Goal: Information Seeking & Learning: Learn about a topic

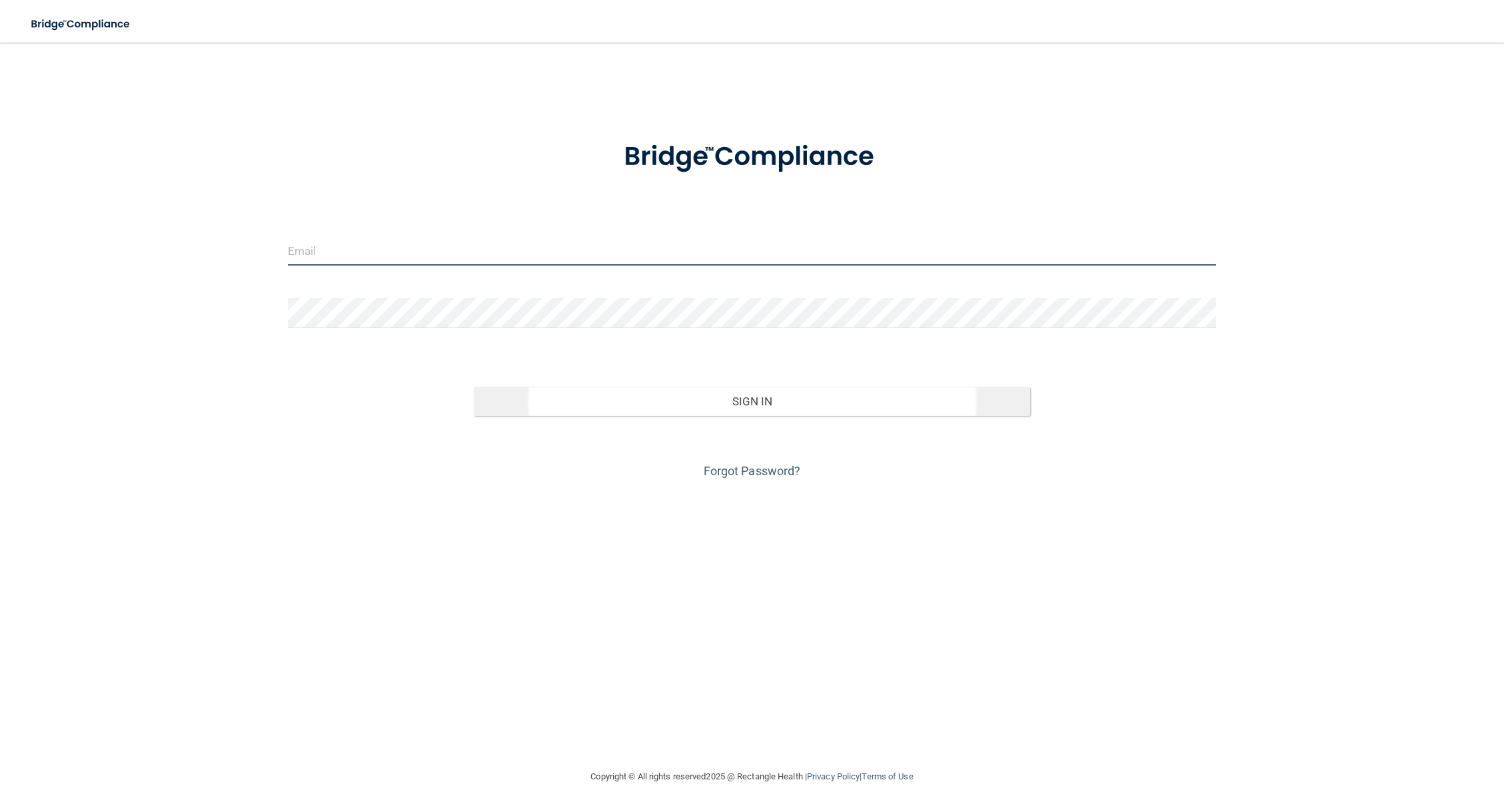
type input "[EMAIL_ADDRESS][DOMAIN_NAME]"
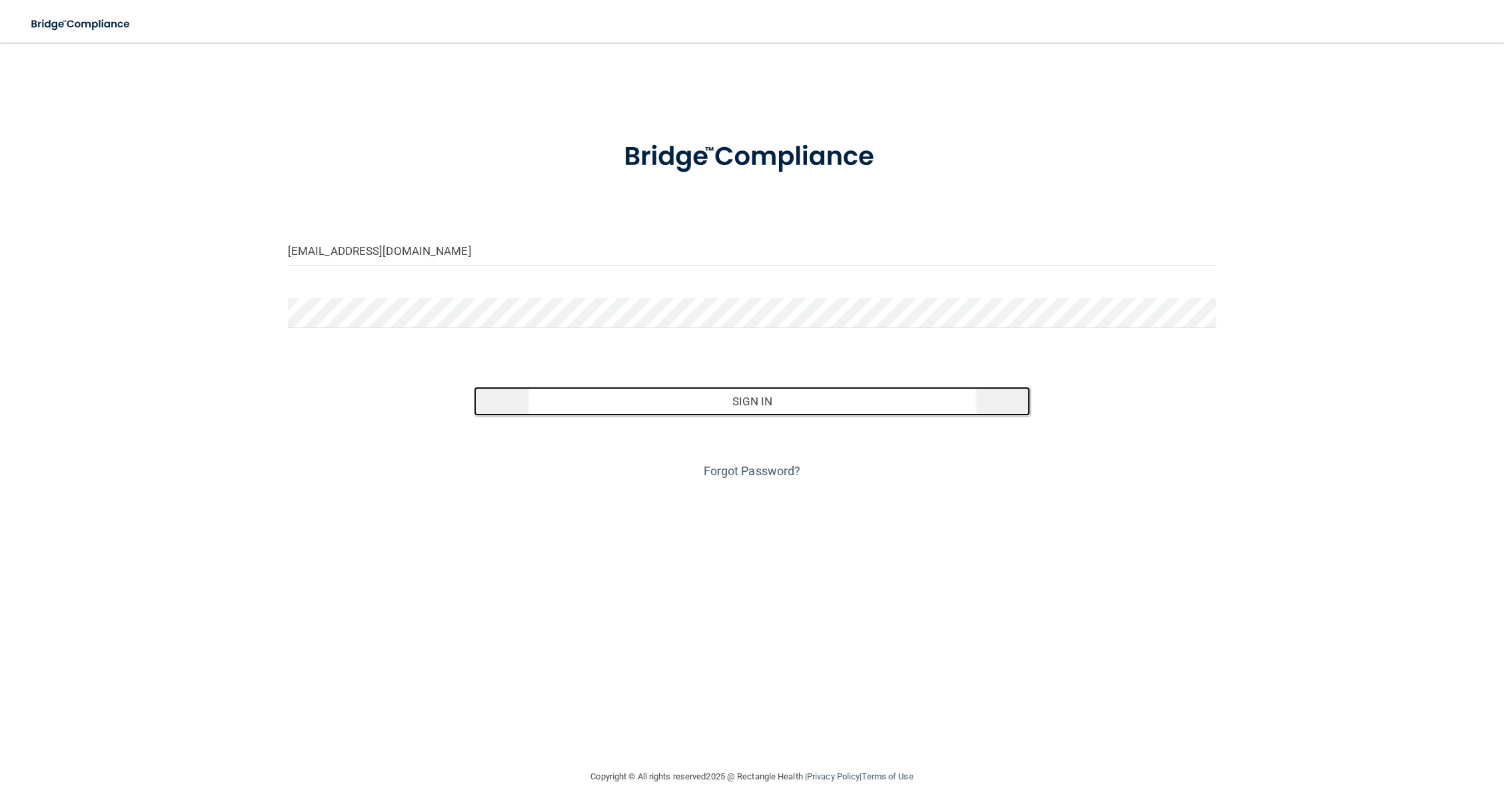
click at [636, 391] on button "Sign In" at bounding box center [752, 401] width 557 height 29
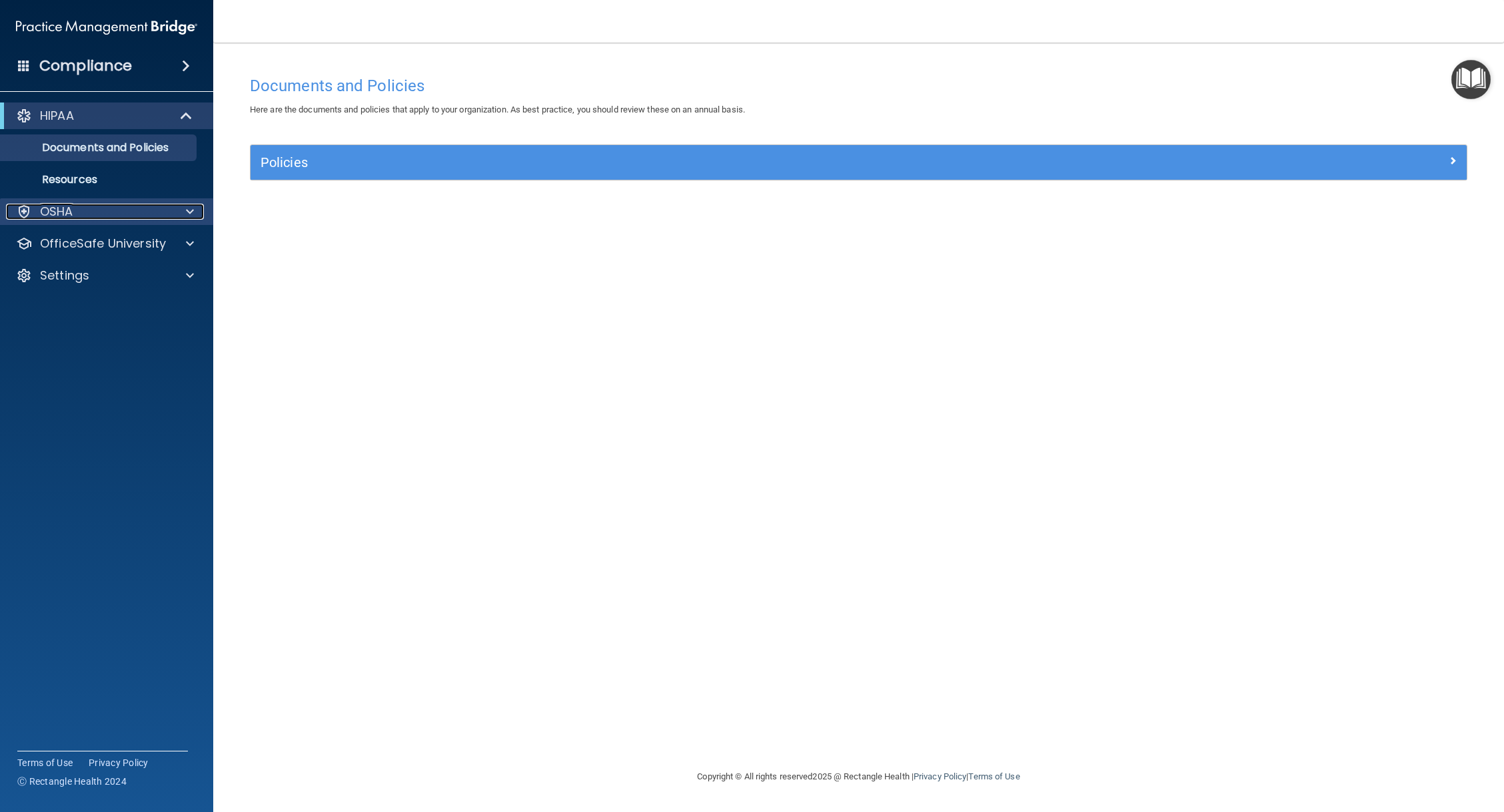
click at [99, 214] on div "OSHA" at bounding box center [89, 211] width 165 height 16
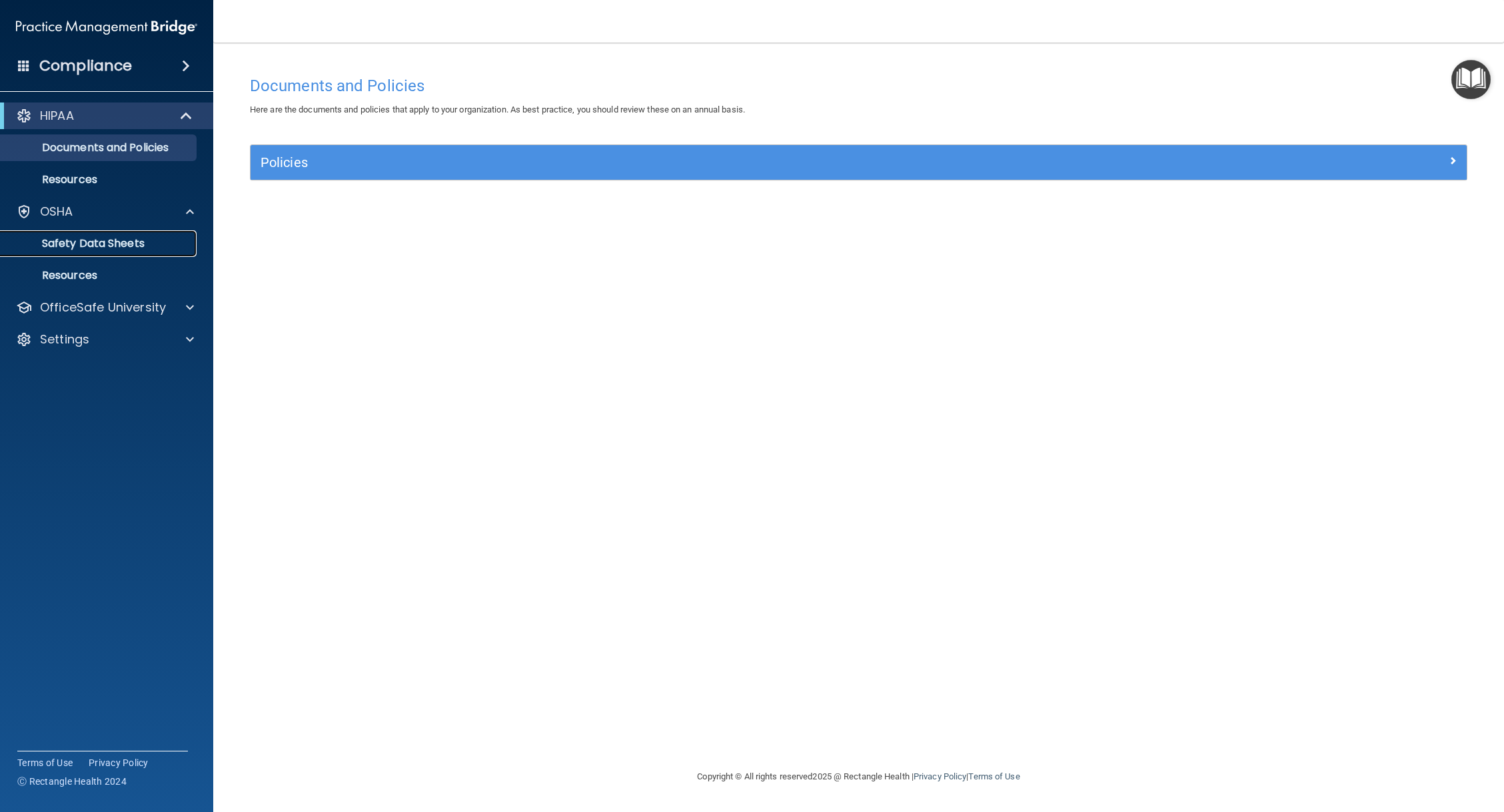
click at [116, 242] on p "Safety Data Sheets" at bounding box center [100, 243] width 182 height 13
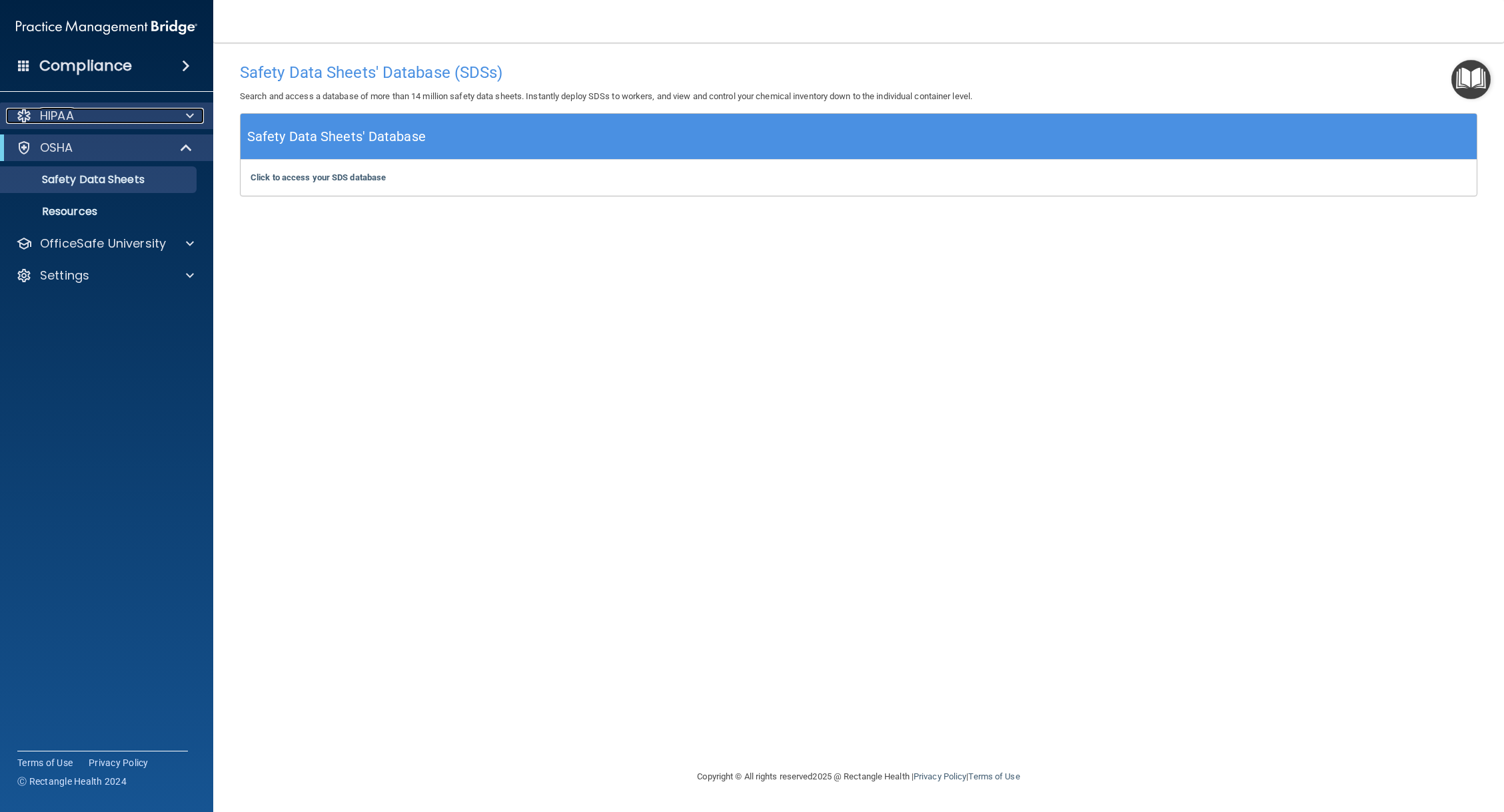
click at [76, 116] on div "HIPAA" at bounding box center [89, 115] width 165 height 16
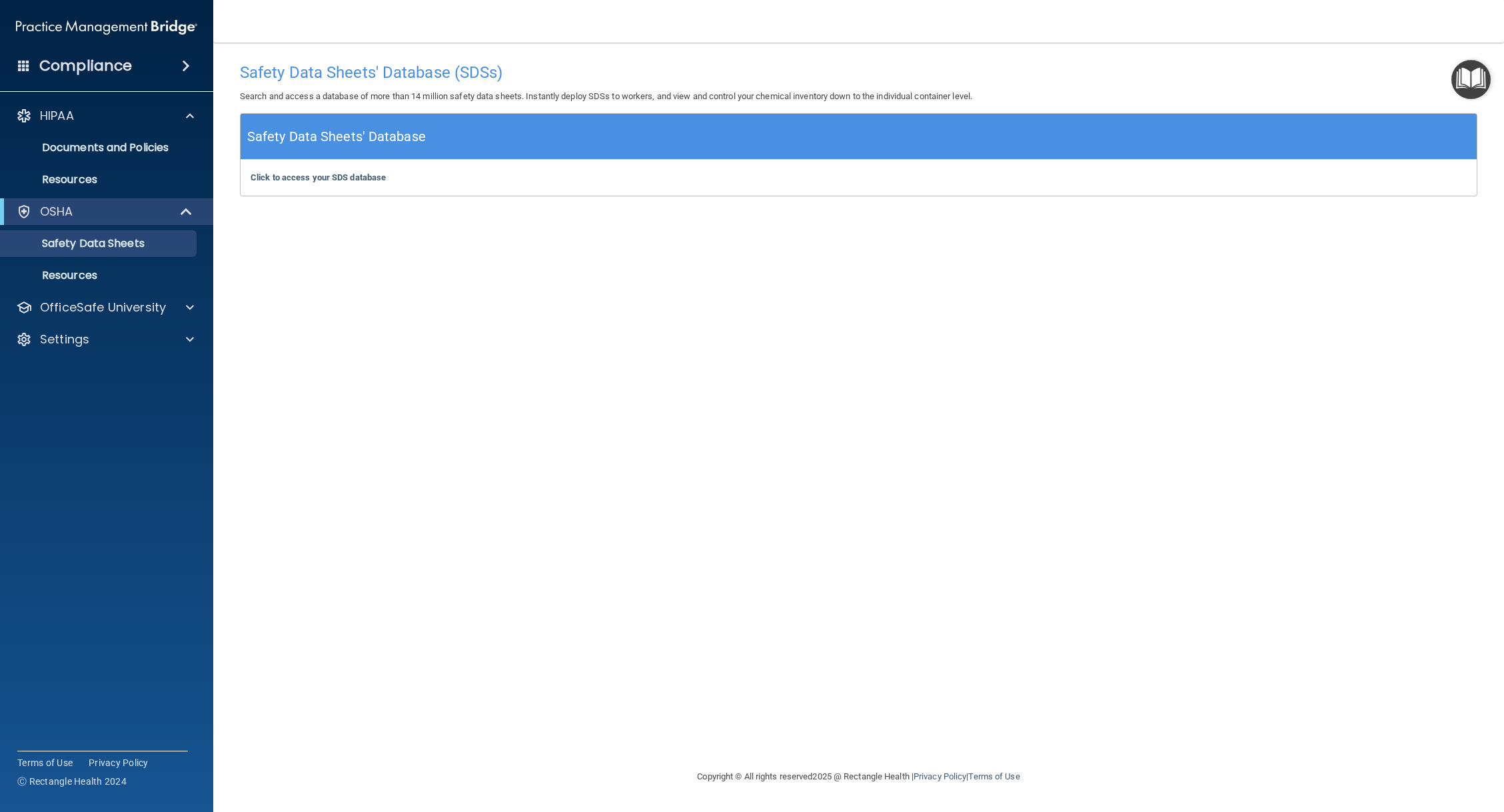
click at [1303, 31] on nav "Toggle navigation [PERSON_NAME] [EMAIL_ADDRESS][DOMAIN_NAME] Manage My Enterpri…" at bounding box center [859, 21] width 1291 height 43
drag, startPoint x: 1309, startPoint y: 35, endPoint x: 1363, endPoint y: 52, distance: 56.6
click at [1323, 39] on nav "Toggle navigation [PERSON_NAME] [EMAIL_ADDRESS][DOMAIN_NAME] Manage My Enterpri…" at bounding box center [859, 21] width 1291 height 43
click at [1493, 84] on main "Safety Data Sheets' Database (SDSs) Search and access a database of more than 1…" at bounding box center [859, 427] width 1291 height 769
click at [1483, 85] on img "Open Resource Center" at bounding box center [1470, 79] width 39 height 39
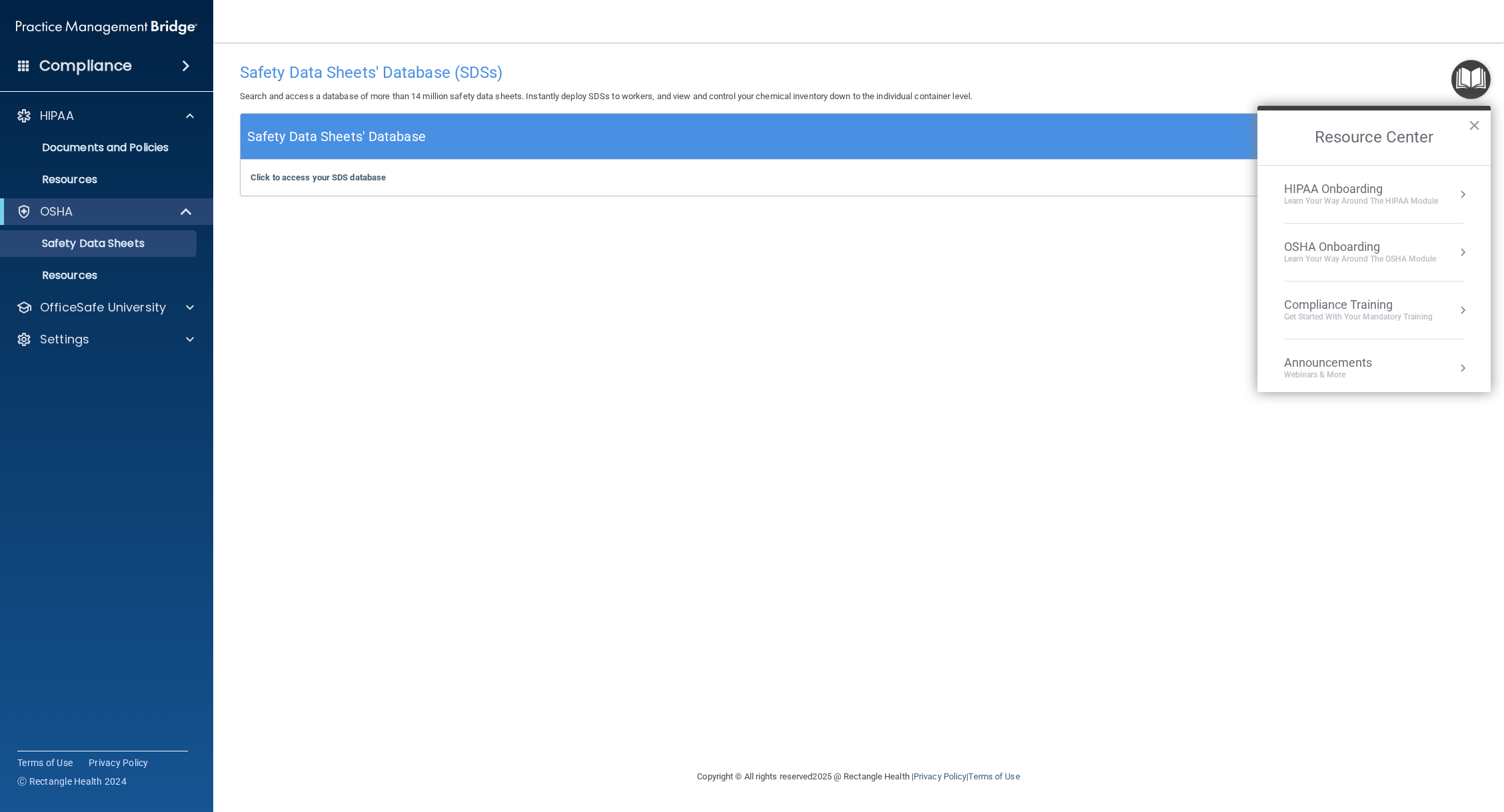
click at [1372, 203] on div "Learn Your Way around the HIPAA module" at bounding box center [1360, 201] width 154 height 12
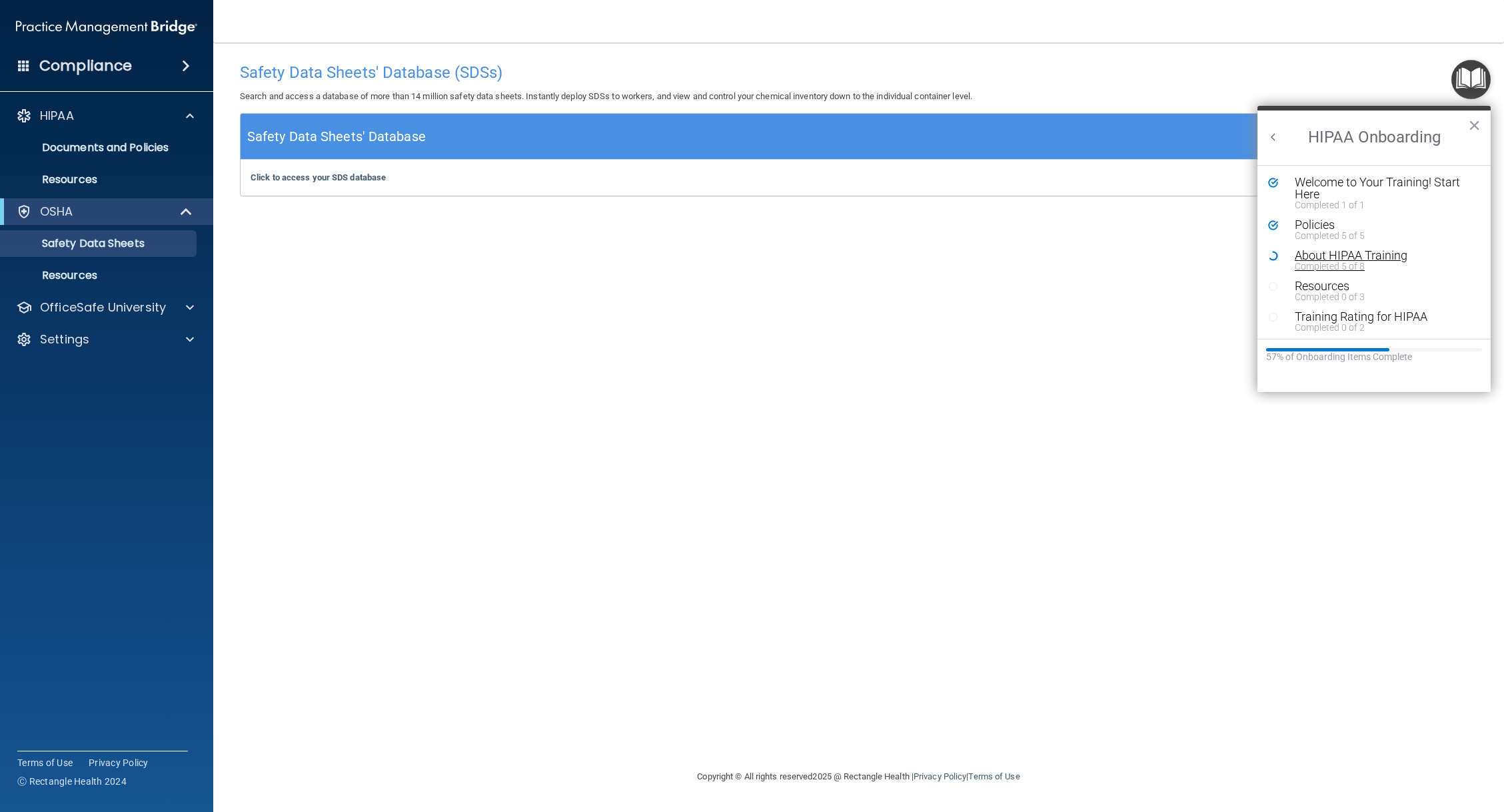
click at [1346, 254] on div "About HIPAA Training" at bounding box center [1379, 255] width 169 height 12
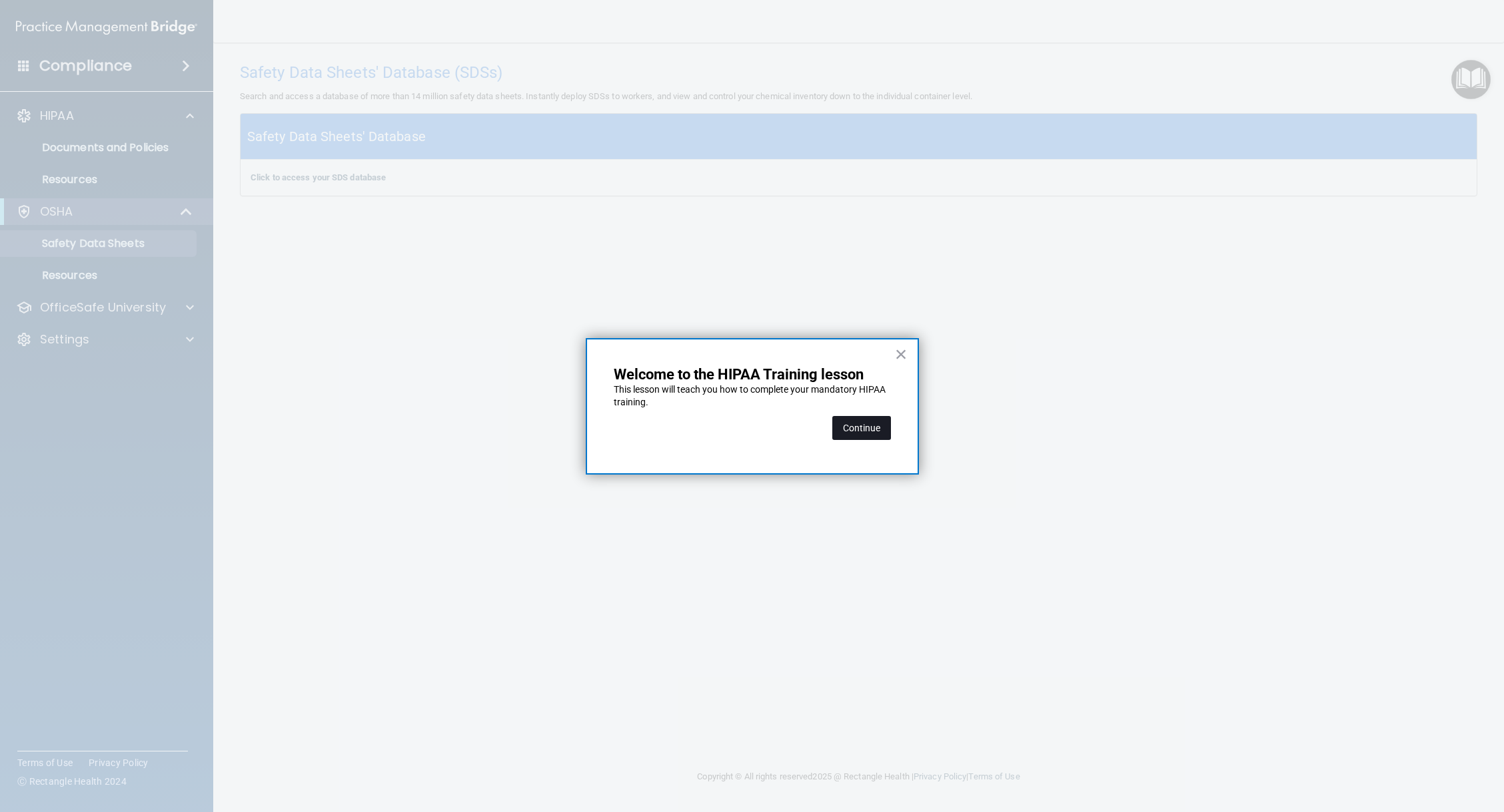
click at [855, 422] on button "Continue" at bounding box center [861, 427] width 59 height 24
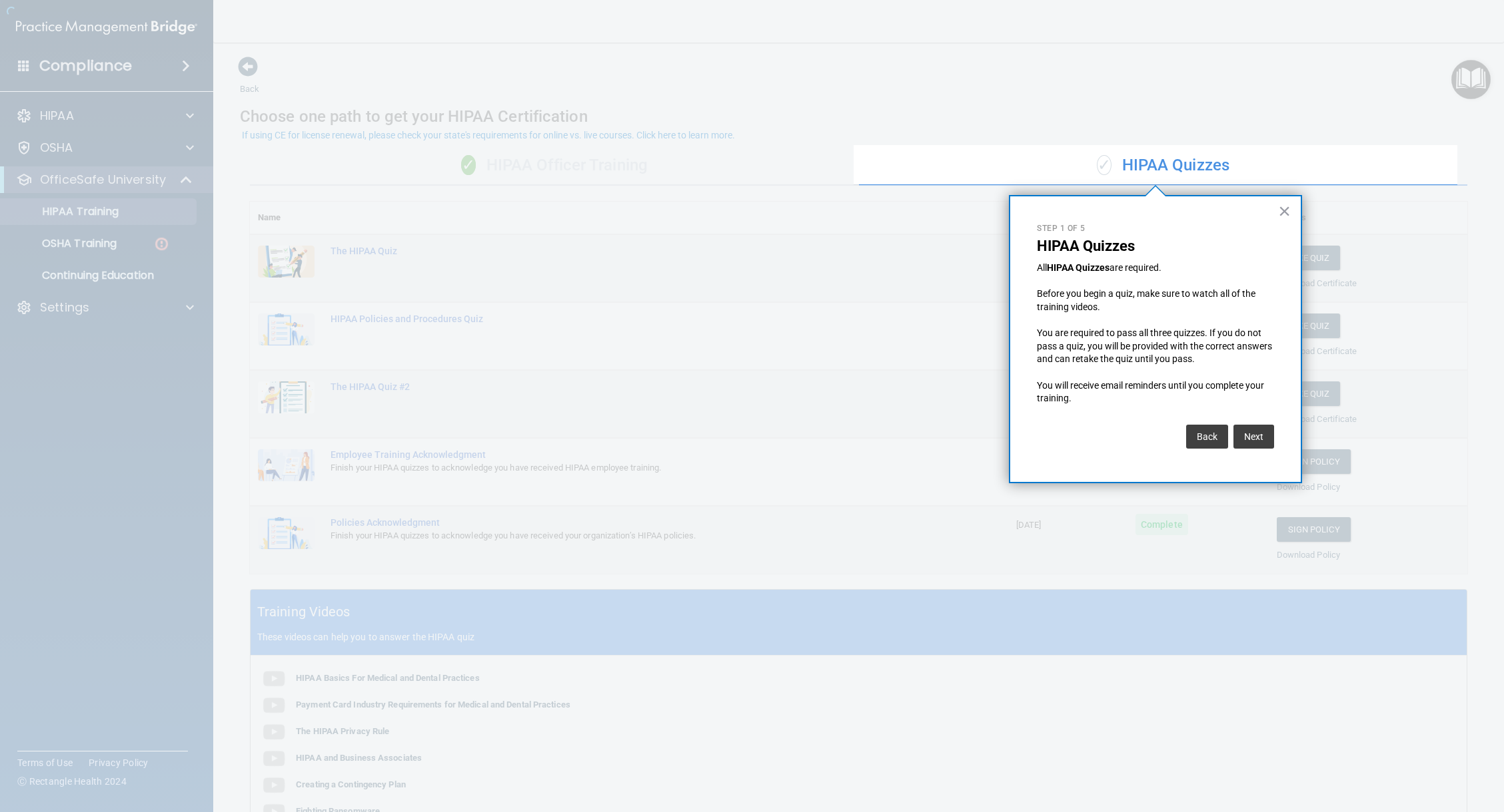
click at [105, 249] on div at bounding box center [427, 406] width 853 height 812
click at [1285, 209] on button "×" at bounding box center [1284, 211] width 12 height 21
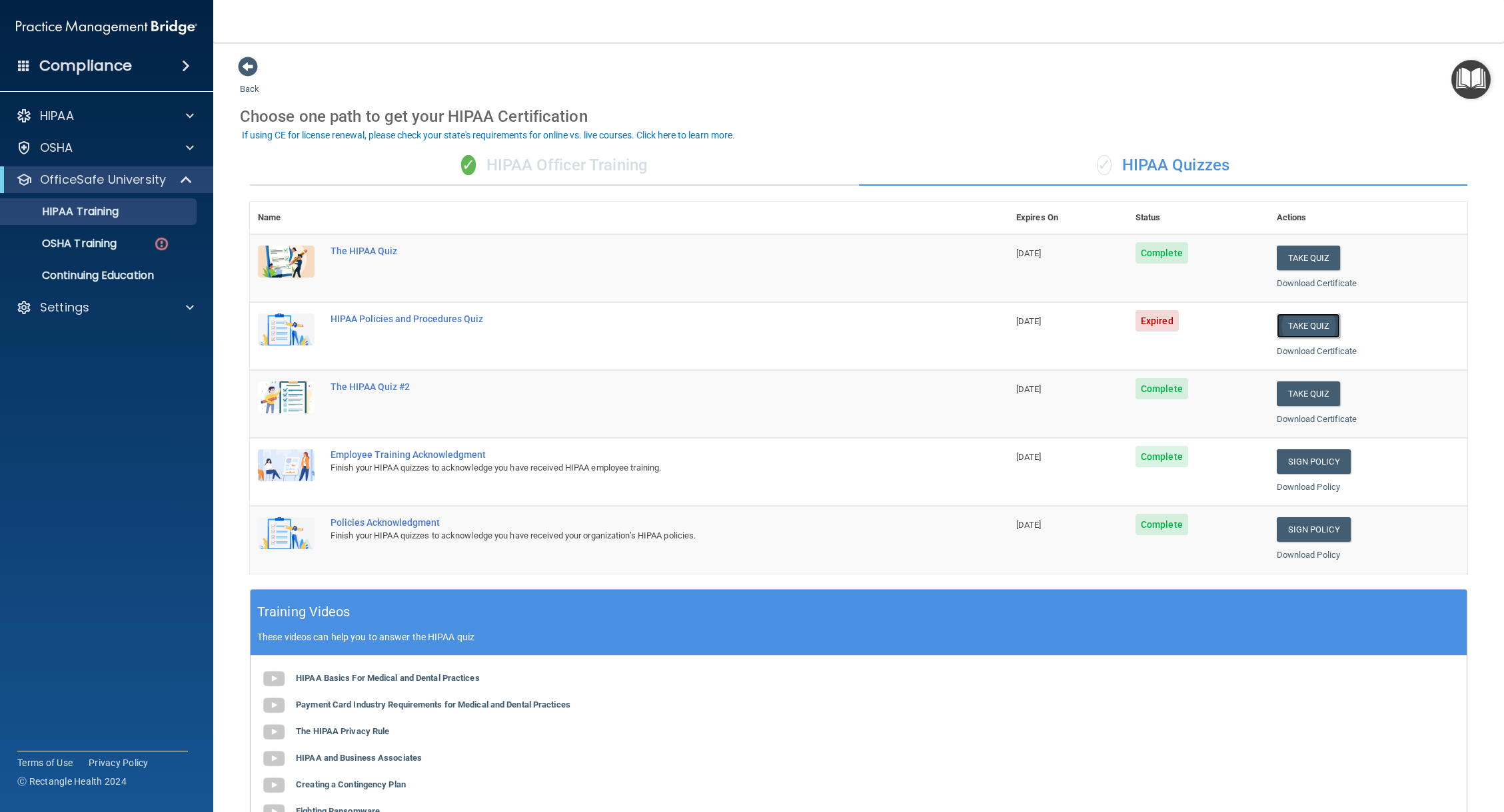
click at [1317, 327] on button "Take Quiz" at bounding box center [1308, 326] width 64 height 25
